Goal: Navigation & Orientation: Understand site structure

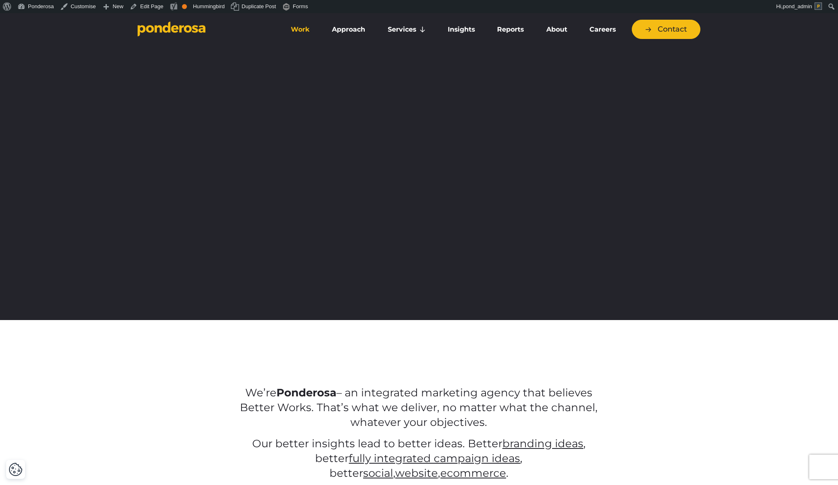
click at [303, 28] on link "Work" at bounding box center [300, 29] width 38 height 17
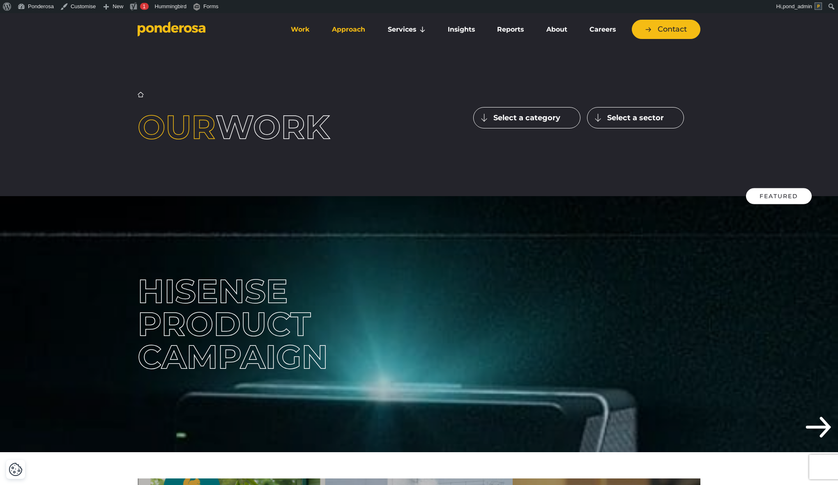
click at [339, 26] on link "Approach" at bounding box center [348, 29] width 52 height 17
